Goal: Use online tool/utility: Utilize a website feature to perform a specific function

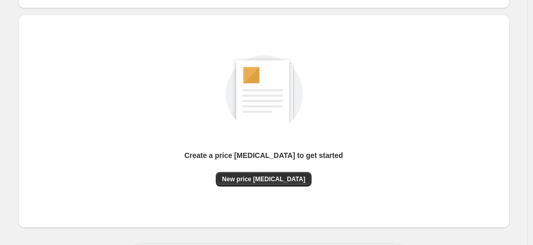
scroll to position [104, 0]
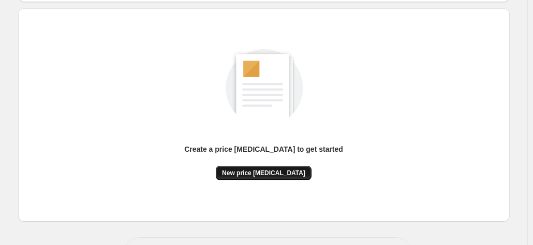
click at [273, 172] on span "New price [MEDICAL_DATA]" at bounding box center [263, 173] width 83 height 8
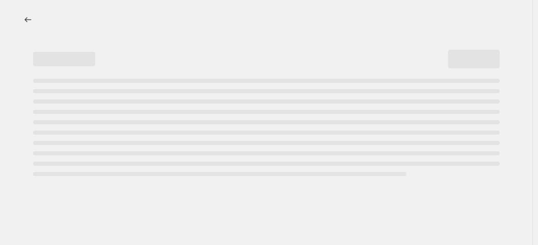
select select "percentage"
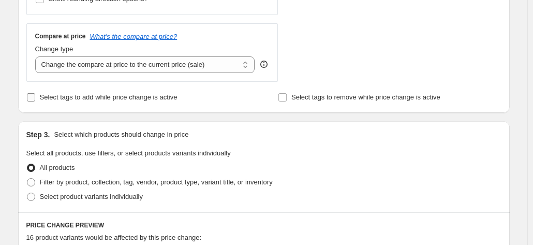
scroll to position [259, 0]
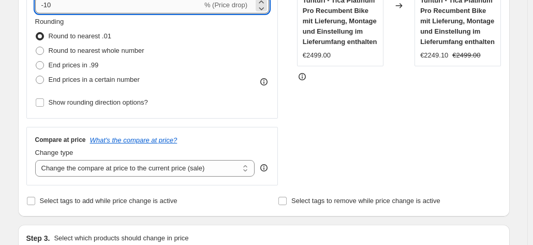
click at [100, 12] on input "-10" at bounding box center [118, 5] width 167 height 17
type input "-1"
type input "-25"
click at [333, 111] on div "STOREFRONT EXAMPLE Tunturi - Tica Platinum Pro Recumbent Bike mit Lieferung, Mo…" at bounding box center [399, 59] width 204 height 254
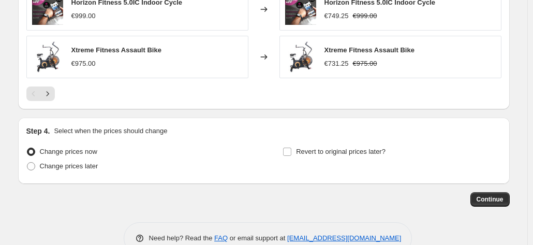
scroll to position [828, 0]
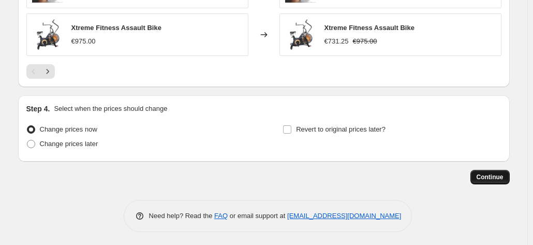
click at [503, 174] on span "Continue" at bounding box center [490, 177] width 27 height 8
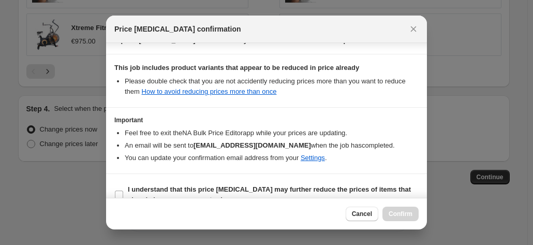
scroll to position [189, 0]
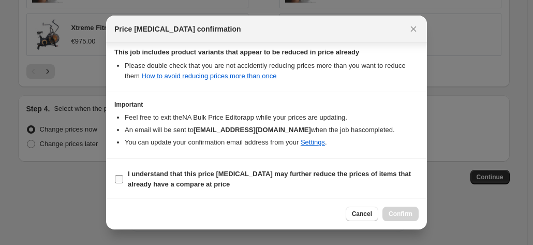
click at [124, 175] on label "I understand that this price [MEDICAL_DATA] may further reduce the prices of it…" at bounding box center [266, 179] width 304 height 25
click at [123, 175] on input "I understand that this price [MEDICAL_DATA] may further reduce the prices of it…" at bounding box center [119, 179] width 8 height 8
checkbox input "true"
click at [410, 211] on span "Confirm" at bounding box center [401, 214] width 24 height 8
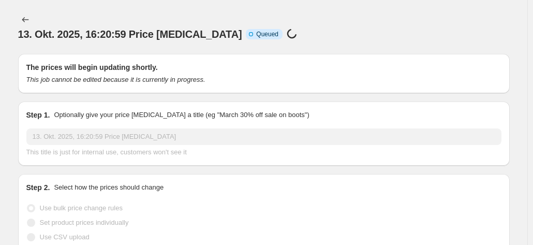
scroll to position [828, 0]
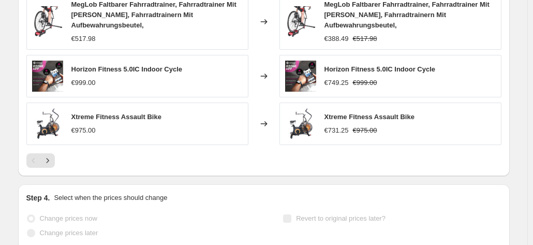
select select "percentage"
